Goal: Task Accomplishment & Management: Complete application form

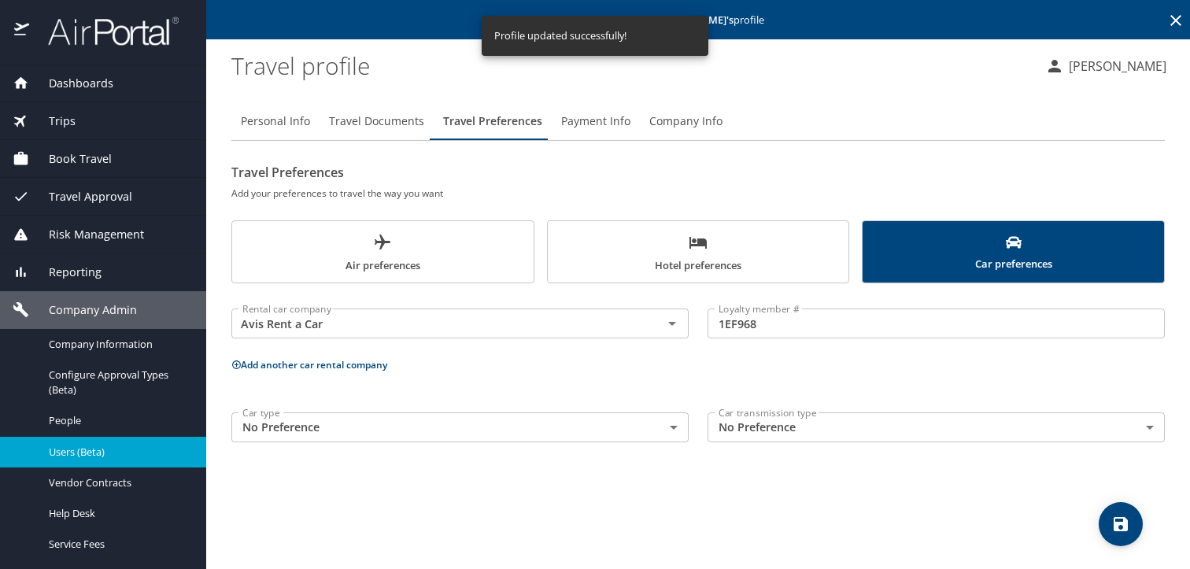
click at [109, 448] on span "Users (Beta)" at bounding box center [118, 452] width 138 height 15
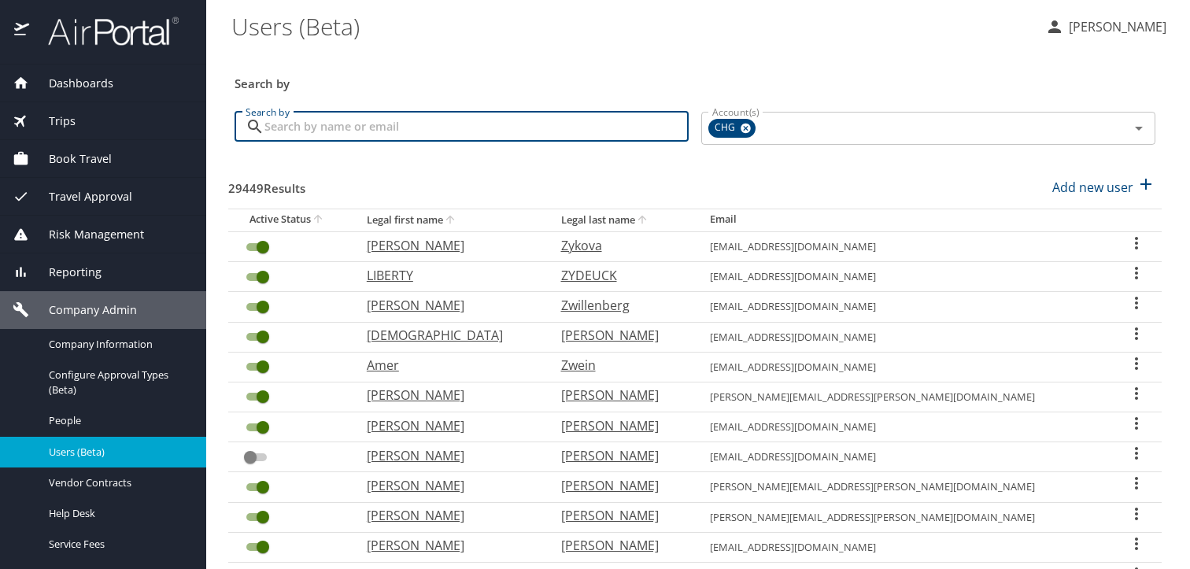
click at [386, 128] on input "Search by" at bounding box center [476, 127] width 424 height 30
paste input "[EMAIL_ADDRESS][DOMAIN_NAME]"
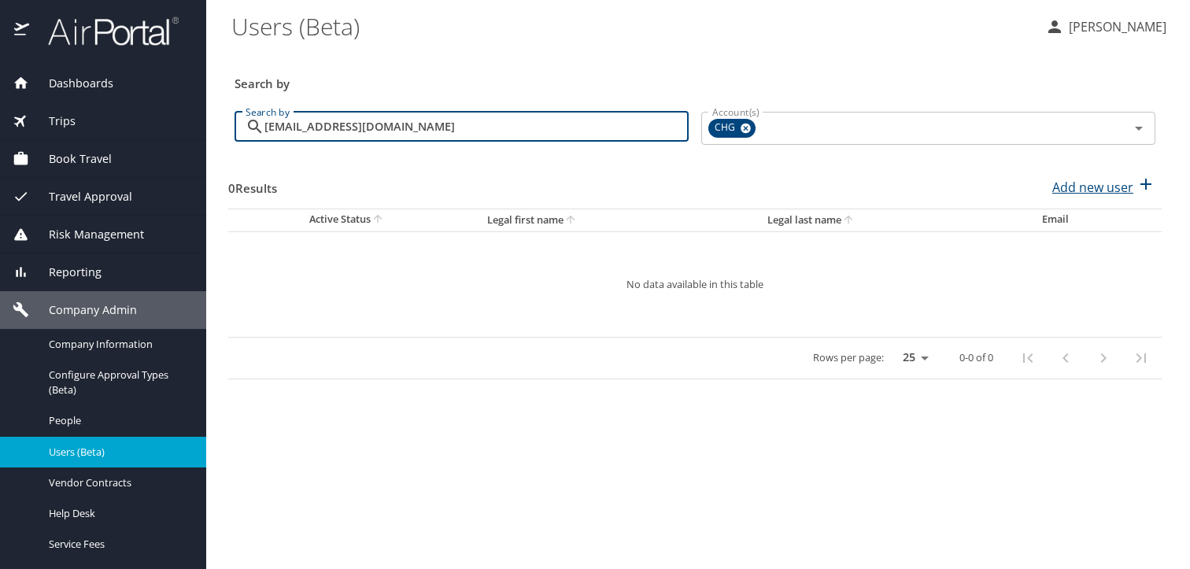
type input "[EMAIL_ADDRESS][DOMAIN_NAME]"
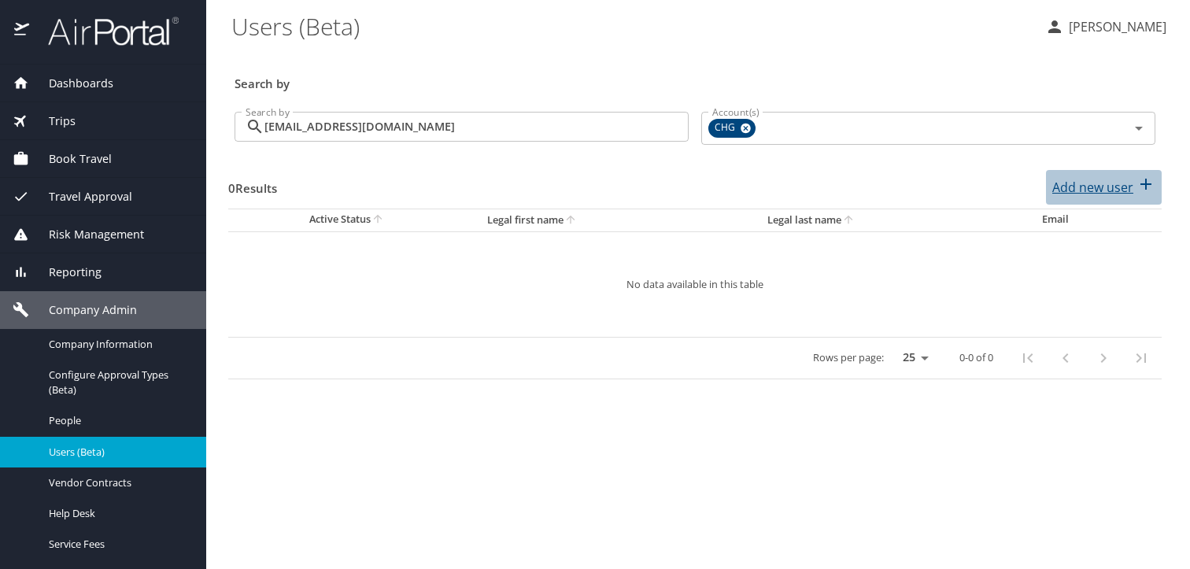
click at [1106, 187] on p "Add new user" at bounding box center [1092, 187] width 81 height 19
select select "US"
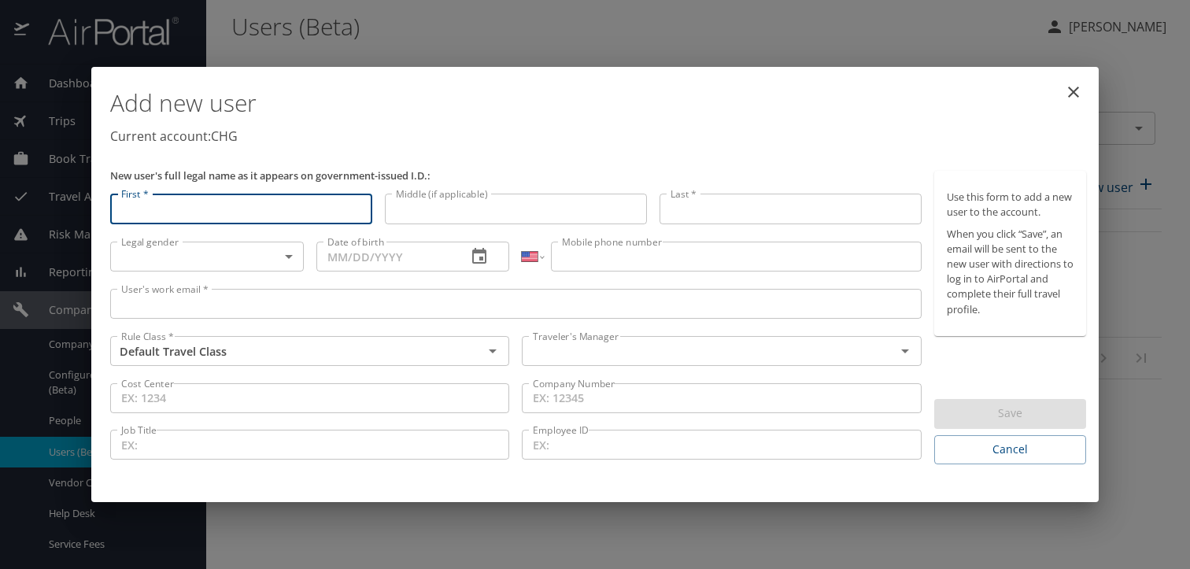
click at [313, 298] on input "User's work email *" at bounding box center [515, 304] width 811 height 30
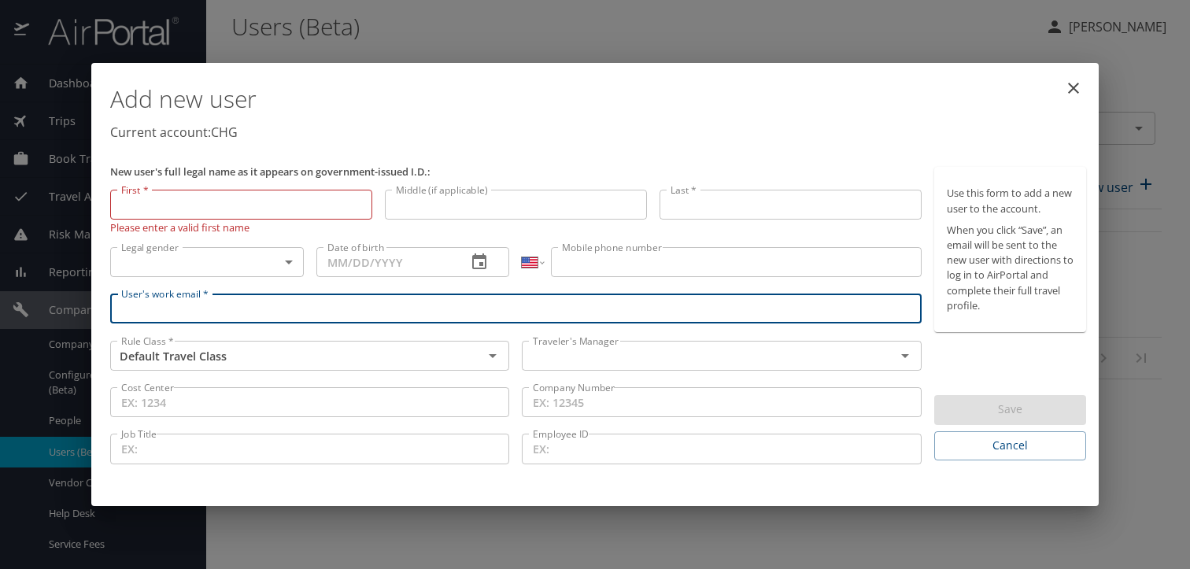
paste input "[EMAIL_ADDRESS][DOMAIN_NAME]"
type input "[EMAIL_ADDRESS][DOMAIN_NAME]"
click at [164, 212] on input "First *" at bounding box center [241, 205] width 262 height 30
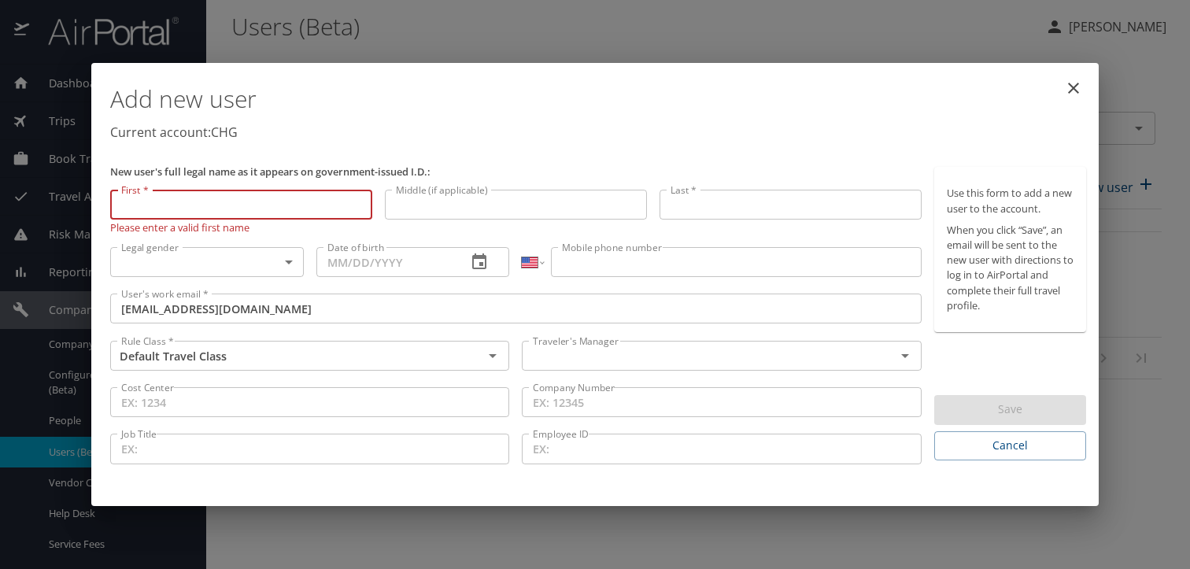
paste input "Shakonda"
type input "Shakonda"
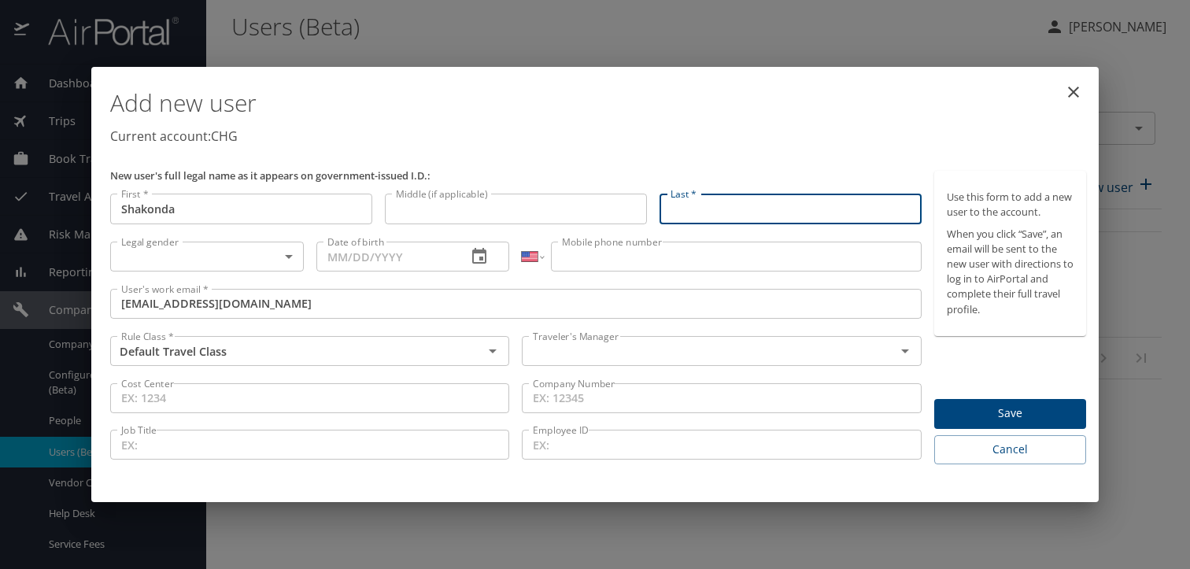
click at [748, 198] on input "Last *" at bounding box center [790, 209] width 262 height 30
paste input "[PERSON_NAME]"
type input "[PERSON_NAME]"
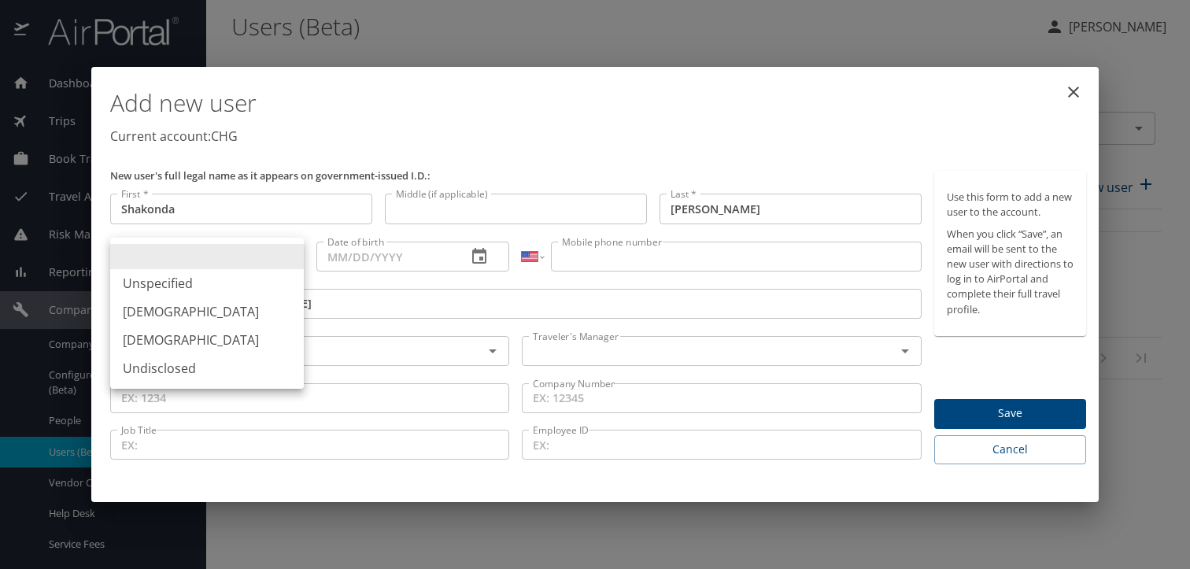
click at [209, 260] on body "Dashboards AirPortal 360™ Manager My Travel Dashboard Trips Airtinerary® Lookup…" at bounding box center [595, 284] width 1190 height 569
click at [180, 343] on li "[DEMOGRAPHIC_DATA]" at bounding box center [207, 340] width 194 height 28
type input "[DEMOGRAPHIC_DATA]"
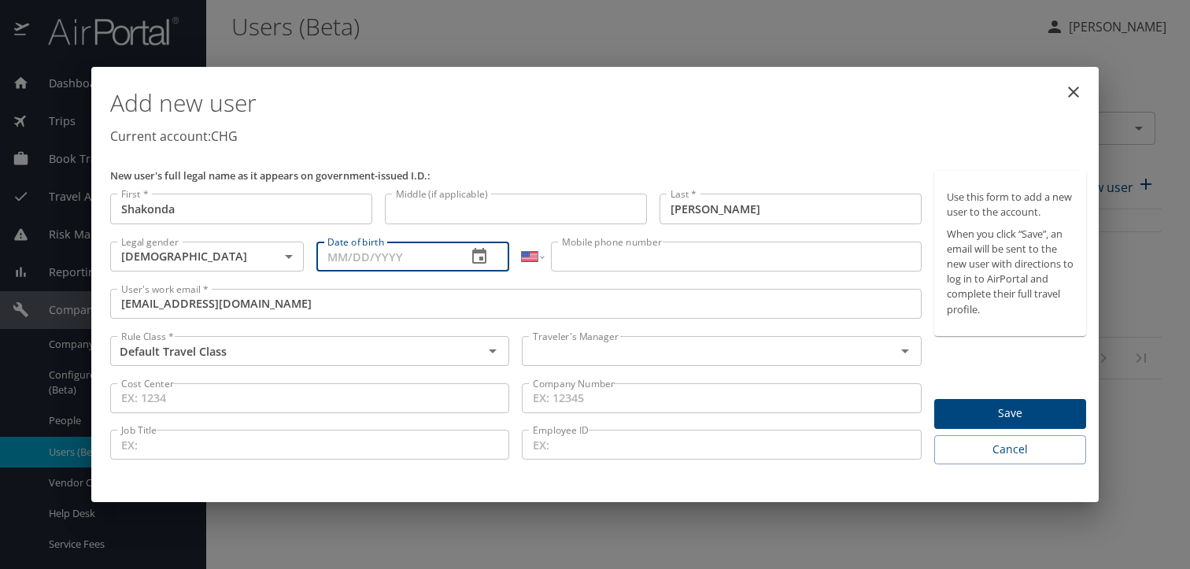
click at [415, 268] on input "Date of birth" at bounding box center [385, 257] width 138 height 30
type input "[DATE]"
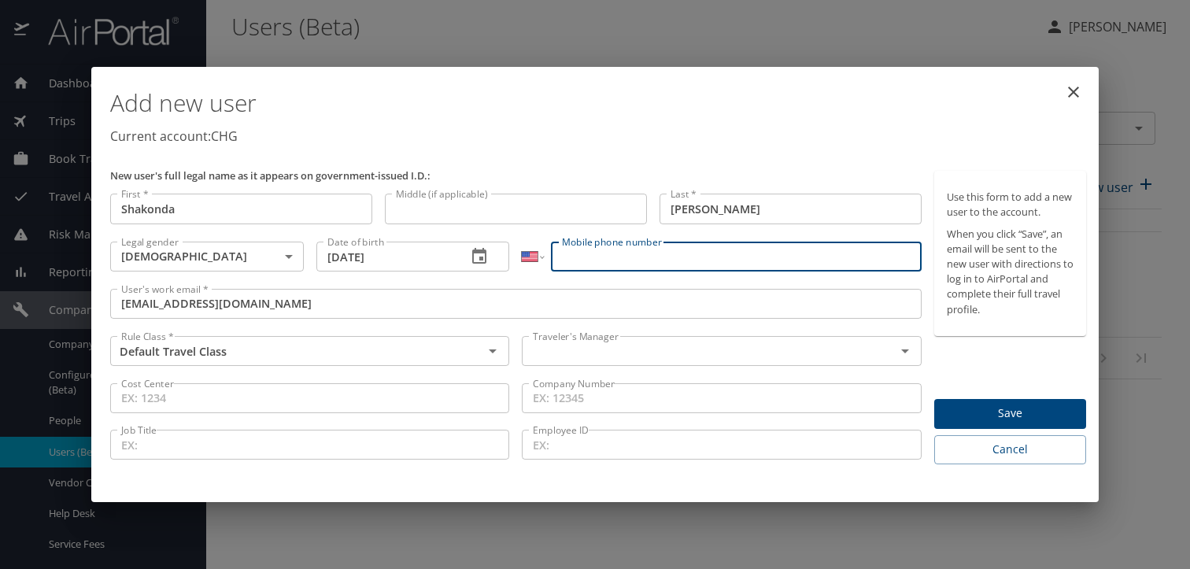
click at [591, 257] on input "Mobile phone number" at bounding box center [736, 257] width 370 height 30
paste input "[PHONE_NUMBER]"
type input "[PHONE_NUMBER]"
click at [559, 350] on input "text" at bounding box center [697, 351] width 343 height 20
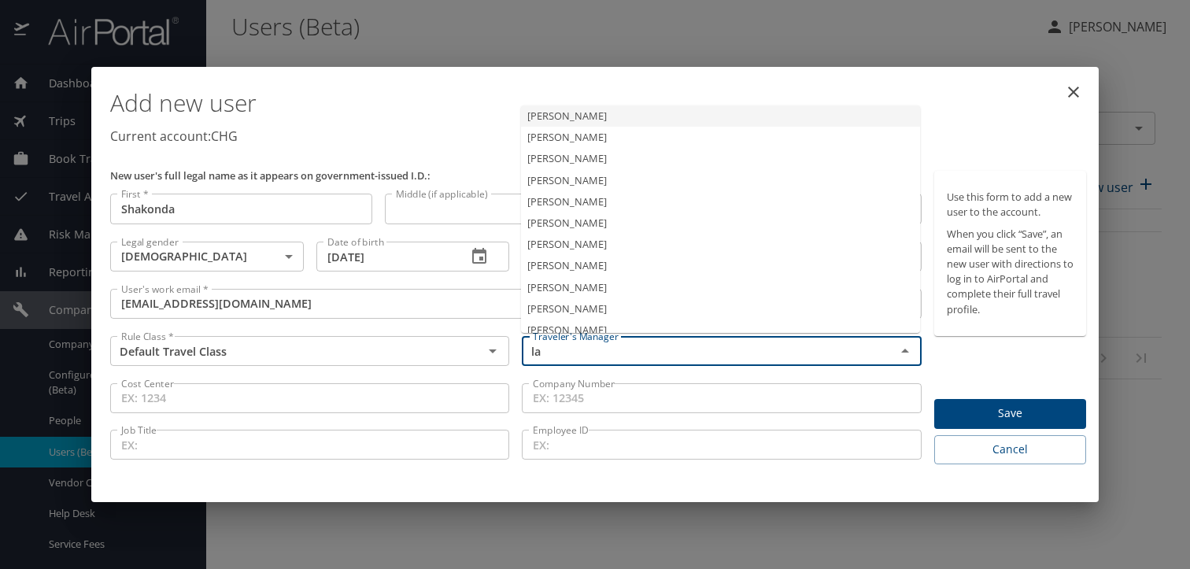
type input "l"
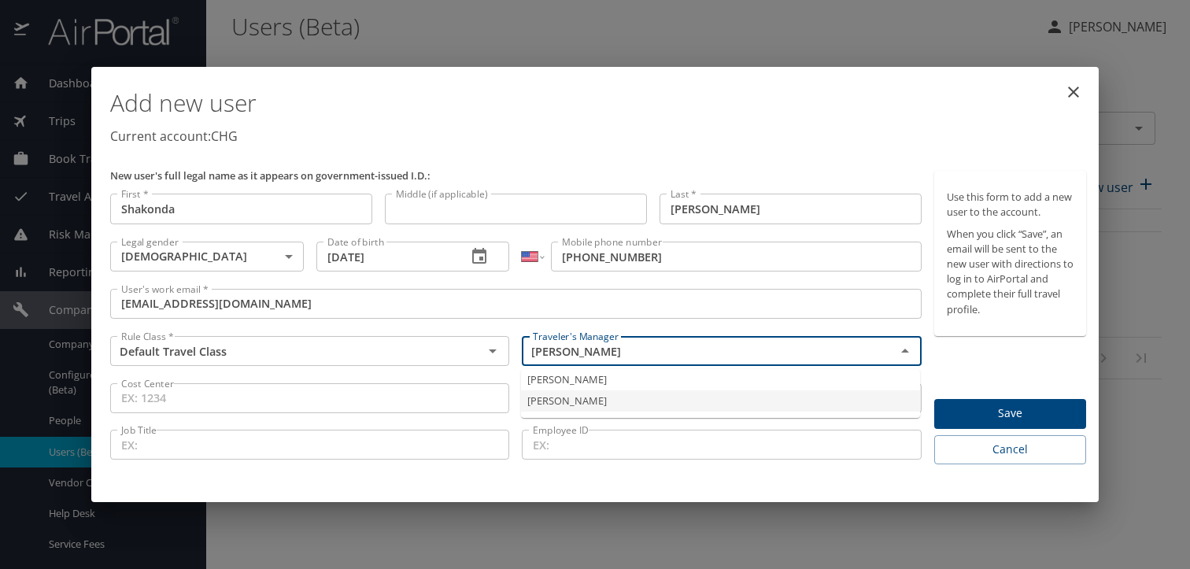
click at [601, 406] on li "[PERSON_NAME]" at bounding box center [720, 400] width 399 height 21
type input "[PERSON_NAME]"
click at [987, 415] on span "Save" at bounding box center [1010, 414] width 127 height 20
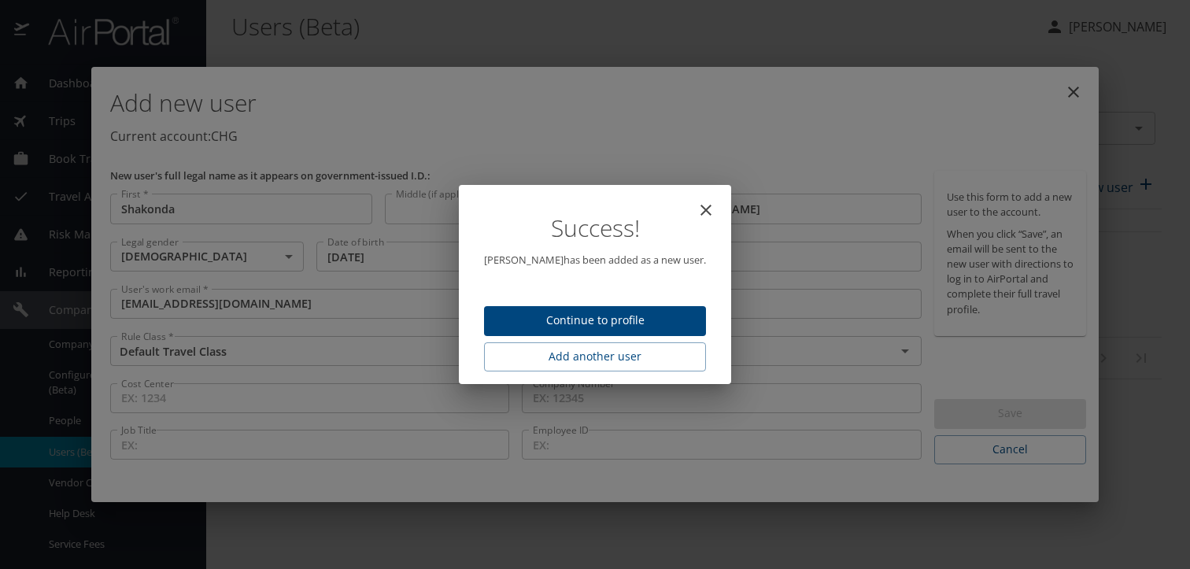
click at [633, 317] on span "Continue to profile" at bounding box center [595, 321] width 197 height 20
select select "US"
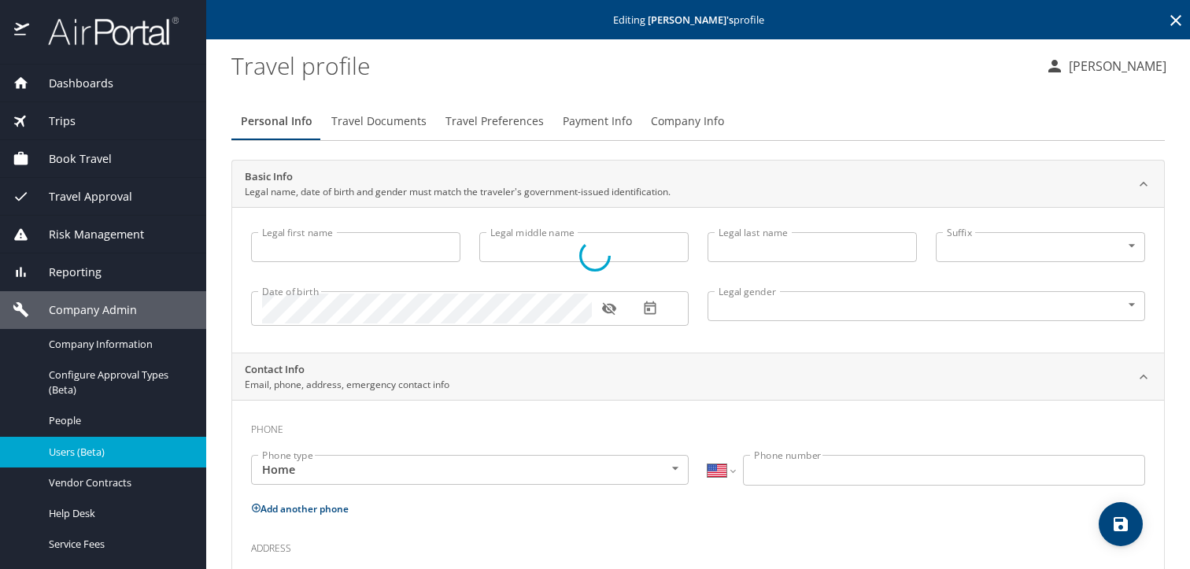
type input "Shakonda"
type input "[PERSON_NAME]"
type input "[DEMOGRAPHIC_DATA]"
select select "US"
